Goal: Register for event/course

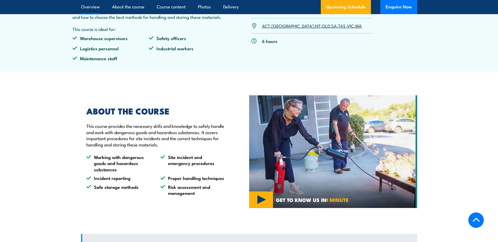
scroll to position [184, 0]
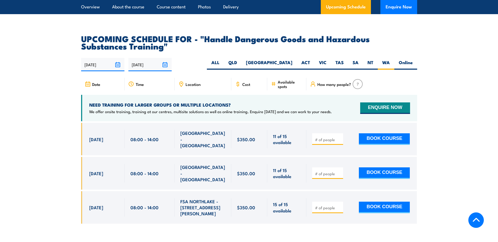
scroll to position [774, 0]
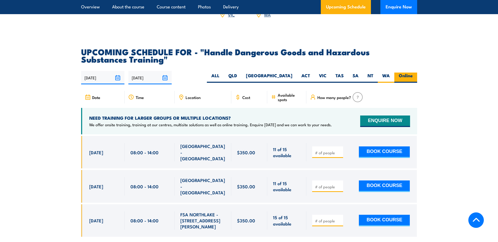
click at [404, 83] on label "Online" at bounding box center [405, 78] width 23 height 10
click at [413, 76] on input "Online" at bounding box center [414, 74] width 3 height 3
radio input "true"
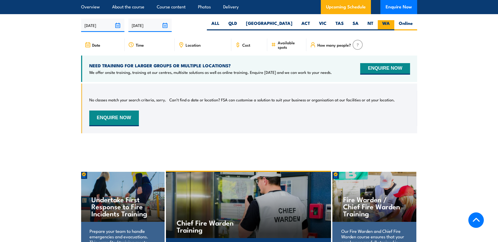
click at [389, 28] on label "WA" at bounding box center [386, 25] width 17 height 10
click at [390, 24] on input "WA" at bounding box center [391, 21] width 3 height 3
radio input "true"
